Goal: Task Accomplishment & Management: Use online tool/utility

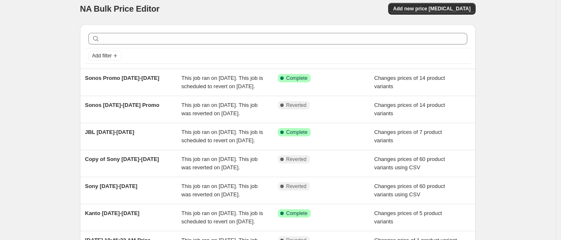
scroll to position [7, 0]
click at [471, 4] on button "Add new price [MEDICAL_DATA]" at bounding box center [431, 9] width 87 height 12
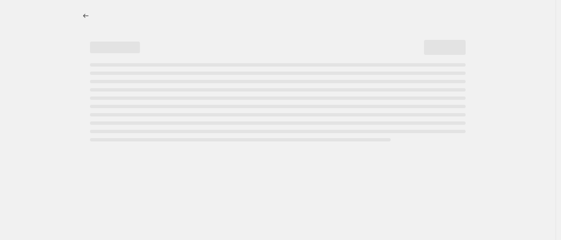
select select "percentage"
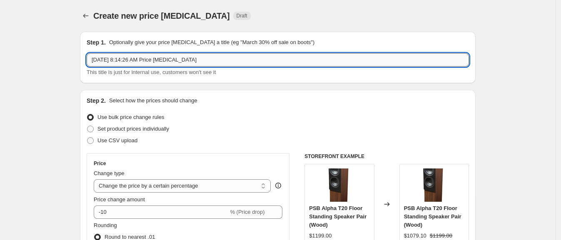
click at [206, 59] on input "[DATE] 8:14:26 AM Price [MEDICAL_DATA]" at bounding box center [278, 59] width 382 height 13
click at [108, 149] on div "Step 2. Select how the prices should change Use bulk price change rules Set pro…" at bounding box center [278, 236] width 382 height 279
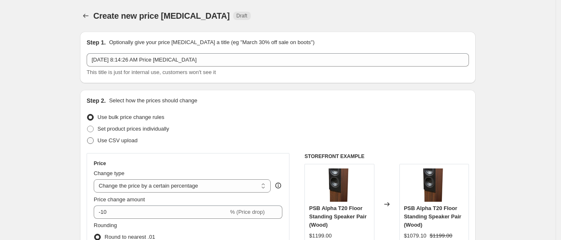
click at [110, 144] on span "Use CSV upload" at bounding box center [117, 140] width 40 height 6
click at [87, 138] on input "Use CSV upload" at bounding box center [87, 137] width 0 height 0
radio input "true"
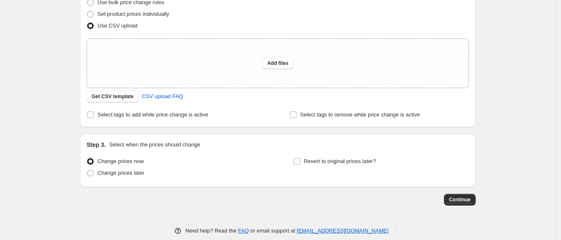
scroll to position [120, 0]
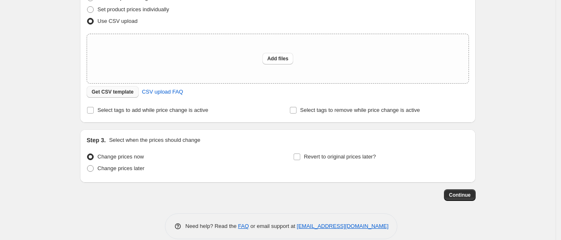
click at [107, 92] on span "Get CSV template" at bounding box center [113, 92] width 42 height 7
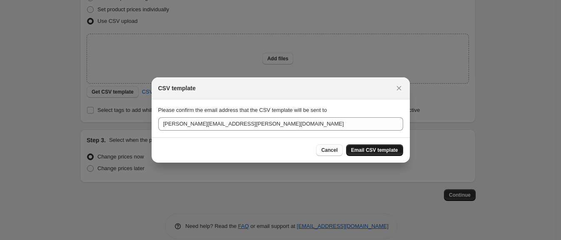
click at [392, 155] on button "Email CSV template" at bounding box center [374, 151] width 57 height 12
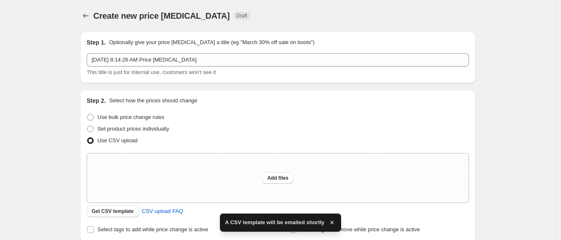
scroll to position [120, 0]
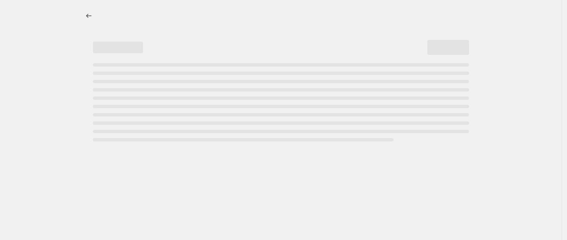
select select "percentage"
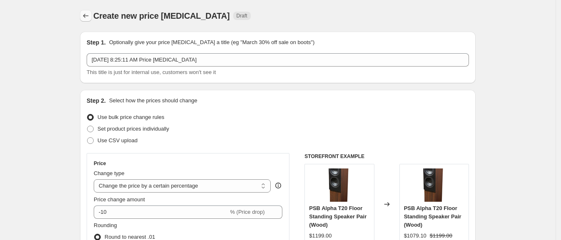
click at [89, 16] on icon "Price change jobs" at bounding box center [85, 16] width 5 height 4
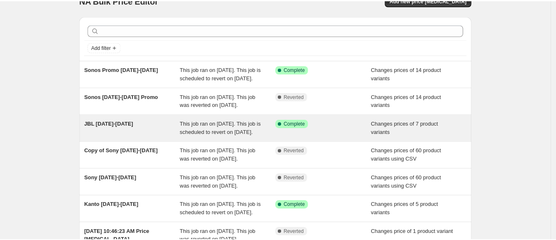
scroll to position [8, 0]
